Goal: Task Accomplishment & Management: Use online tool/utility

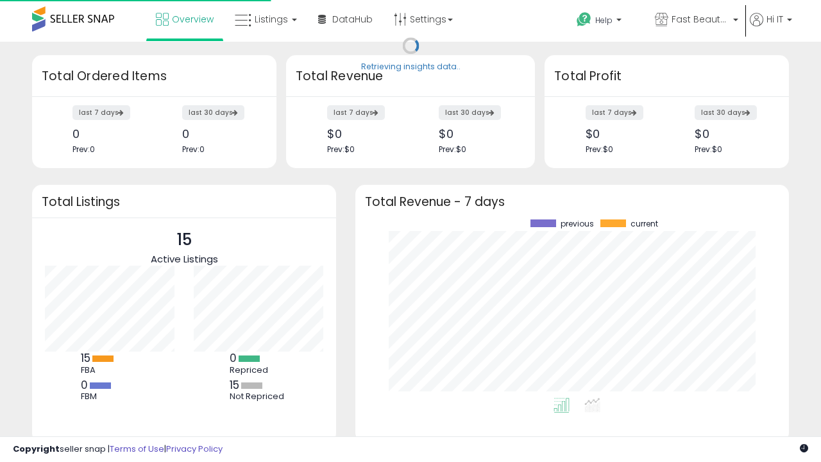
scroll to position [178, 408]
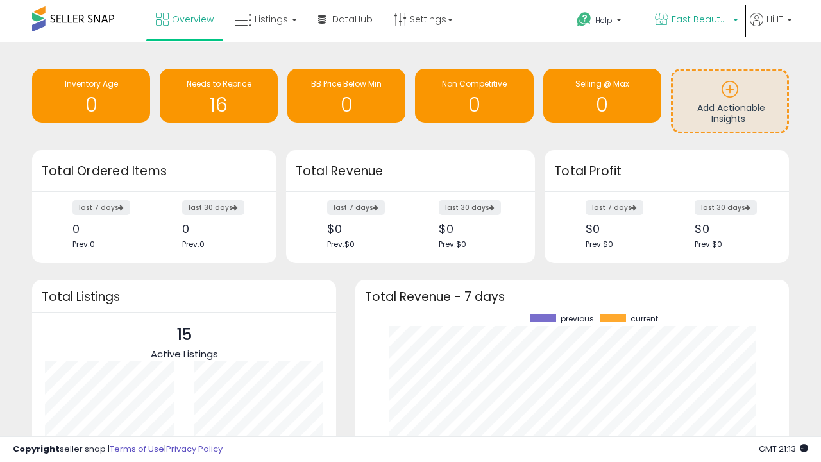
click at [696, 21] on span "Fast Beauty ([GEOGRAPHIC_DATA])" at bounding box center [701, 19] width 58 height 13
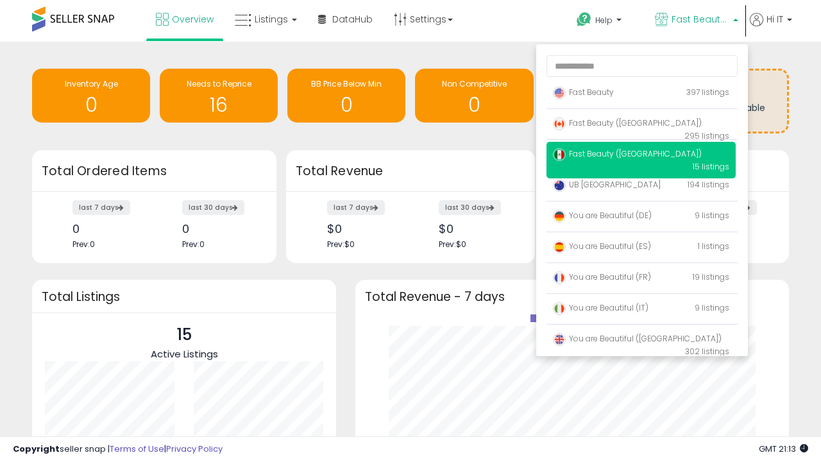
click at [641, 341] on span "You are Beautiful ([GEOGRAPHIC_DATA])" at bounding box center [637, 338] width 169 height 11
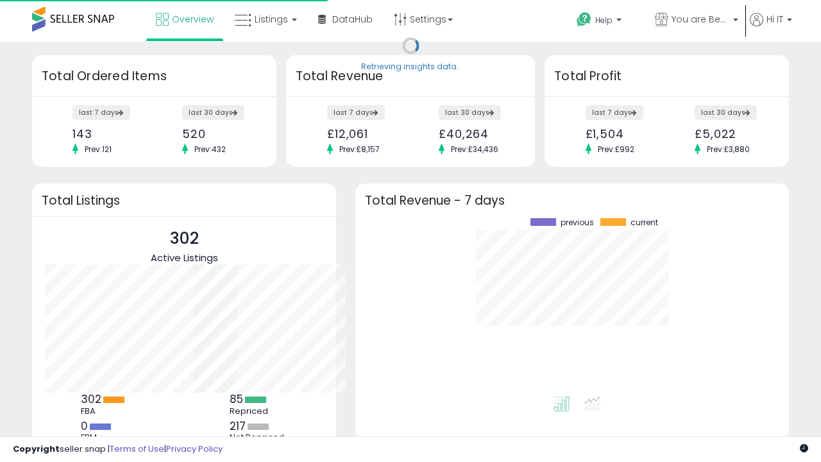
scroll to position [178, 408]
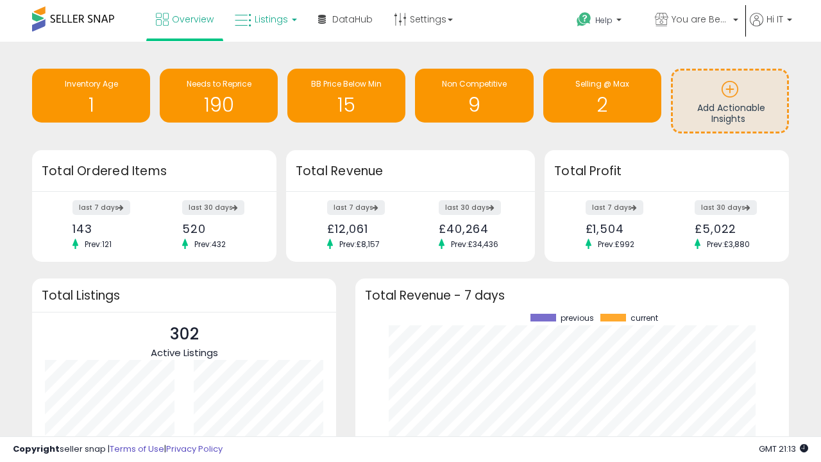
click at [264, 19] on span "Listings" at bounding box center [271, 19] width 33 height 13
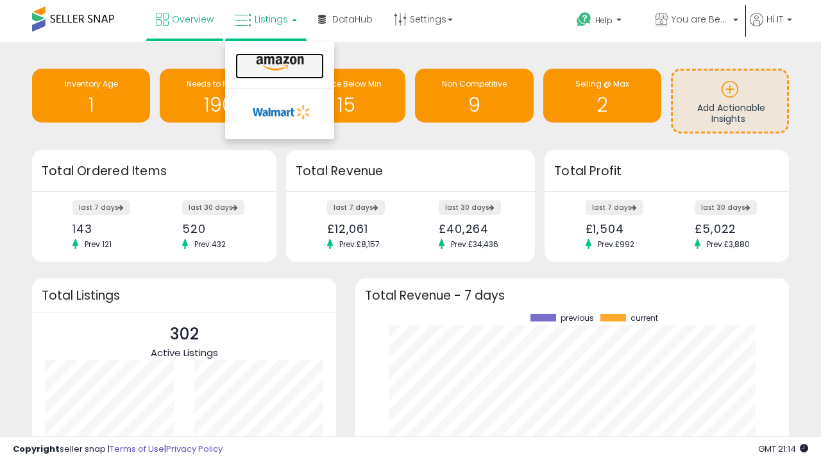
click at [278, 64] on icon at bounding box center [280, 63] width 56 height 17
